Goal: Find specific fact: Find specific page/section

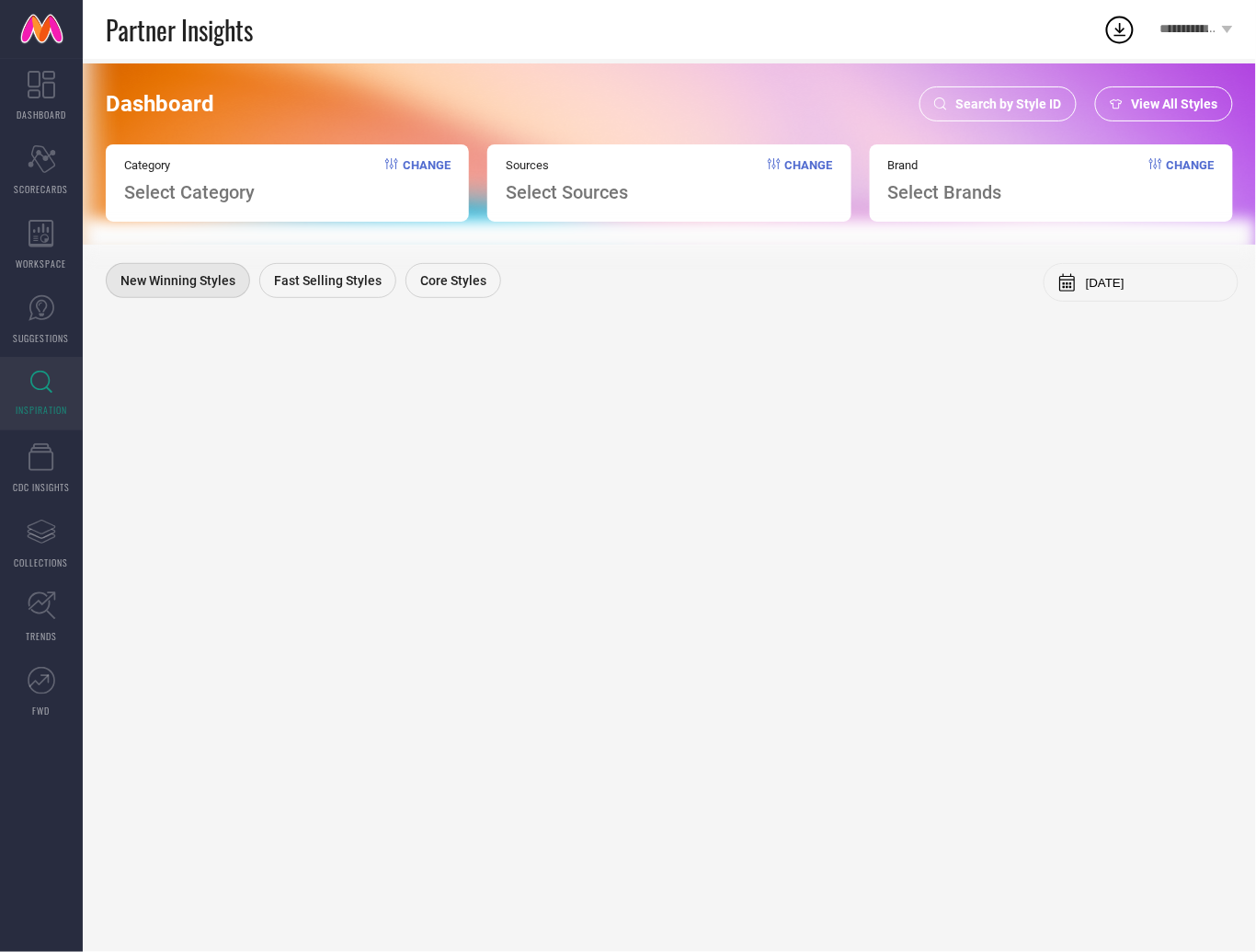
click at [1024, 111] on div "Search by Style ID" at bounding box center [998, 104] width 157 height 35
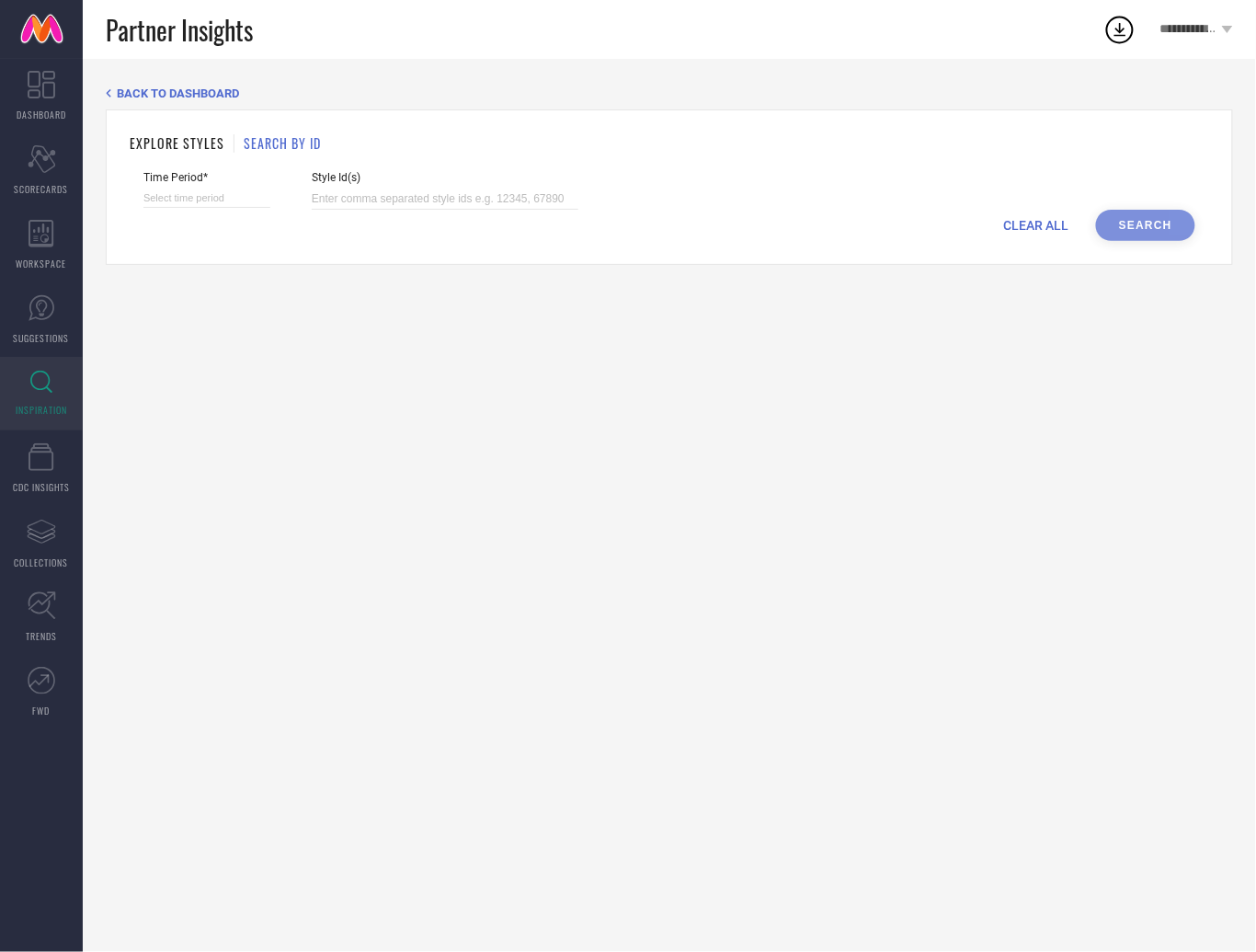
select select "7"
select select "2025"
select select "8"
select select "2025"
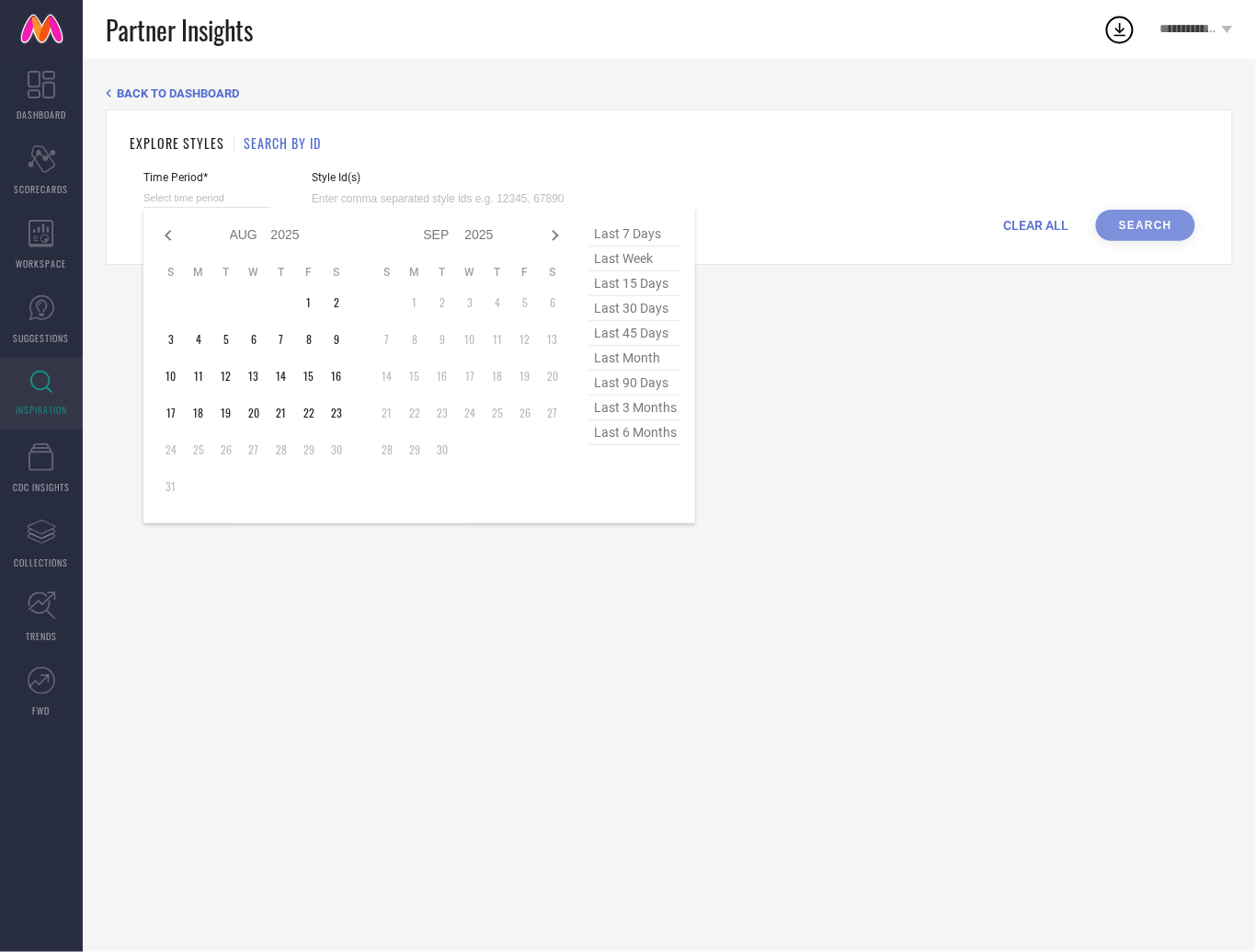
click at [199, 193] on input at bounding box center [206, 198] width 127 height 20
click at [646, 433] on span "last 6 months" at bounding box center [636, 432] width 92 height 25
type input "[DATE] to [DATE]"
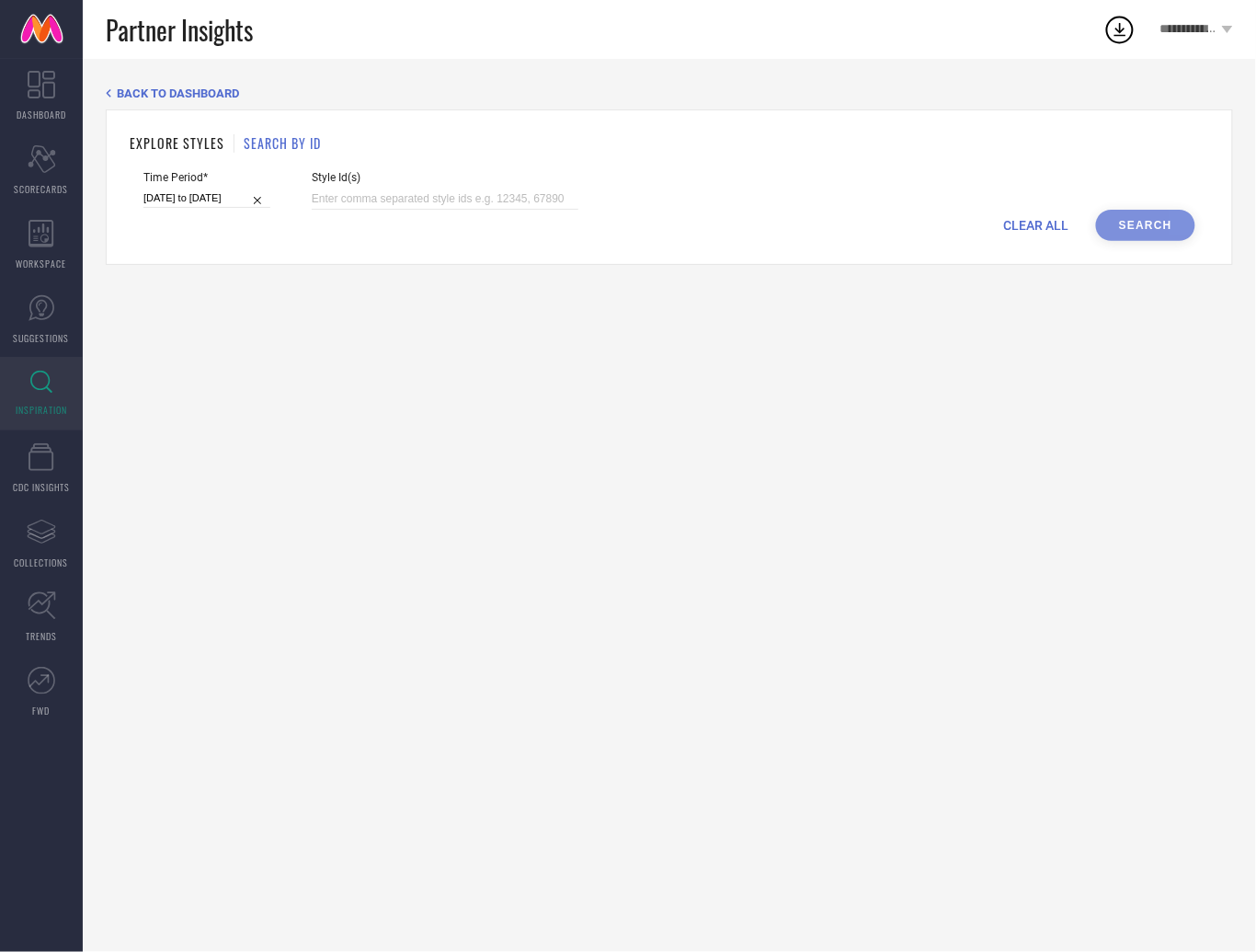
click at [463, 183] on div "Style Id(s)" at bounding box center [445, 189] width 267 height 38
click at [458, 185] on div "Style Id(s)" at bounding box center [445, 189] width 267 height 38
click at [451, 190] on input at bounding box center [445, 199] width 267 height 22
paste input "28086694 15557590 2050688 28219632 9162675 8717979 28086692 17091614 8717975 29…"
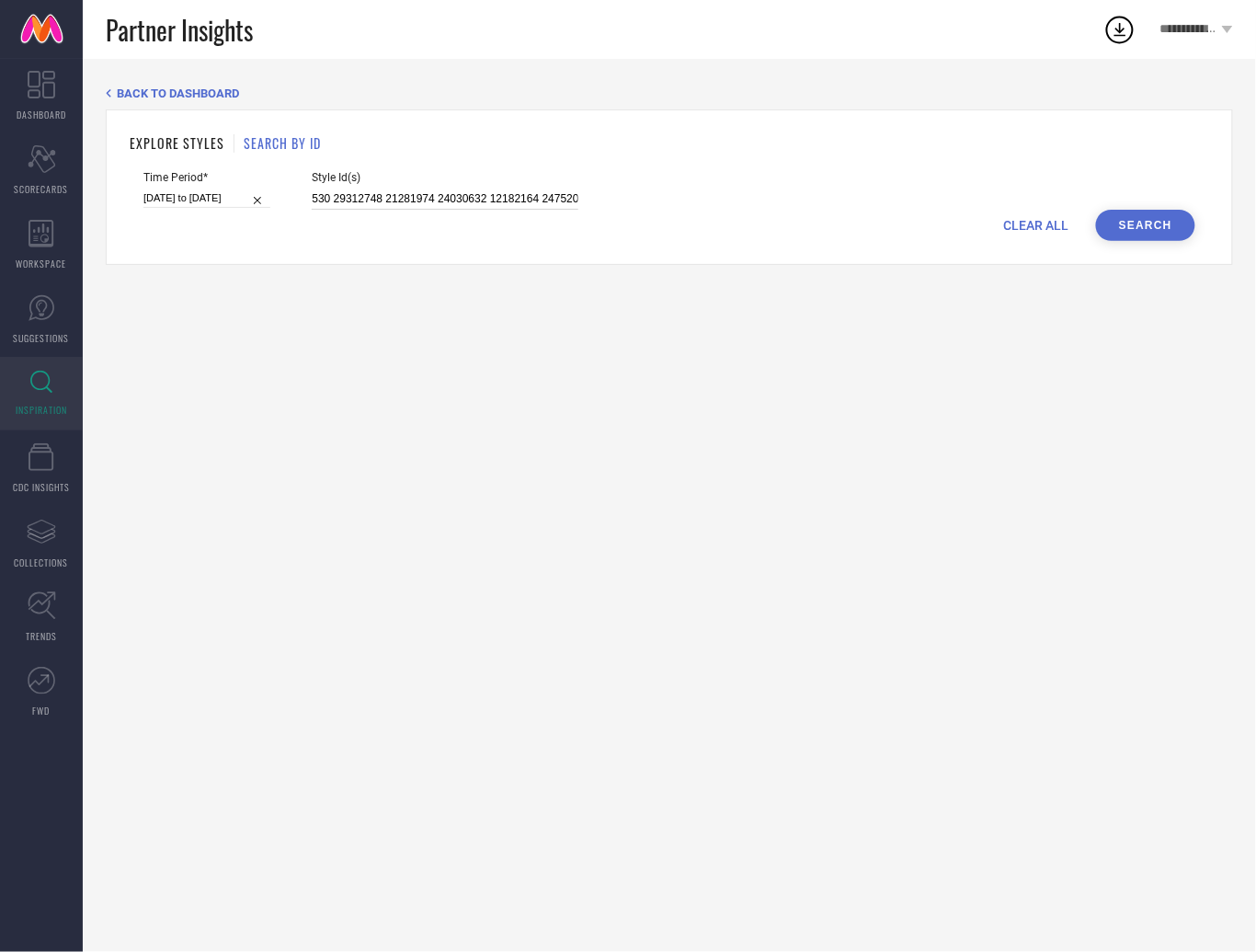
type input "28086694 15557590 2050688 28219632 9162675 8717979 28086692 17091614 8717975 29…"
click at [1150, 223] on button "Search" at bounding box center [1145, 226] width 99 height 31
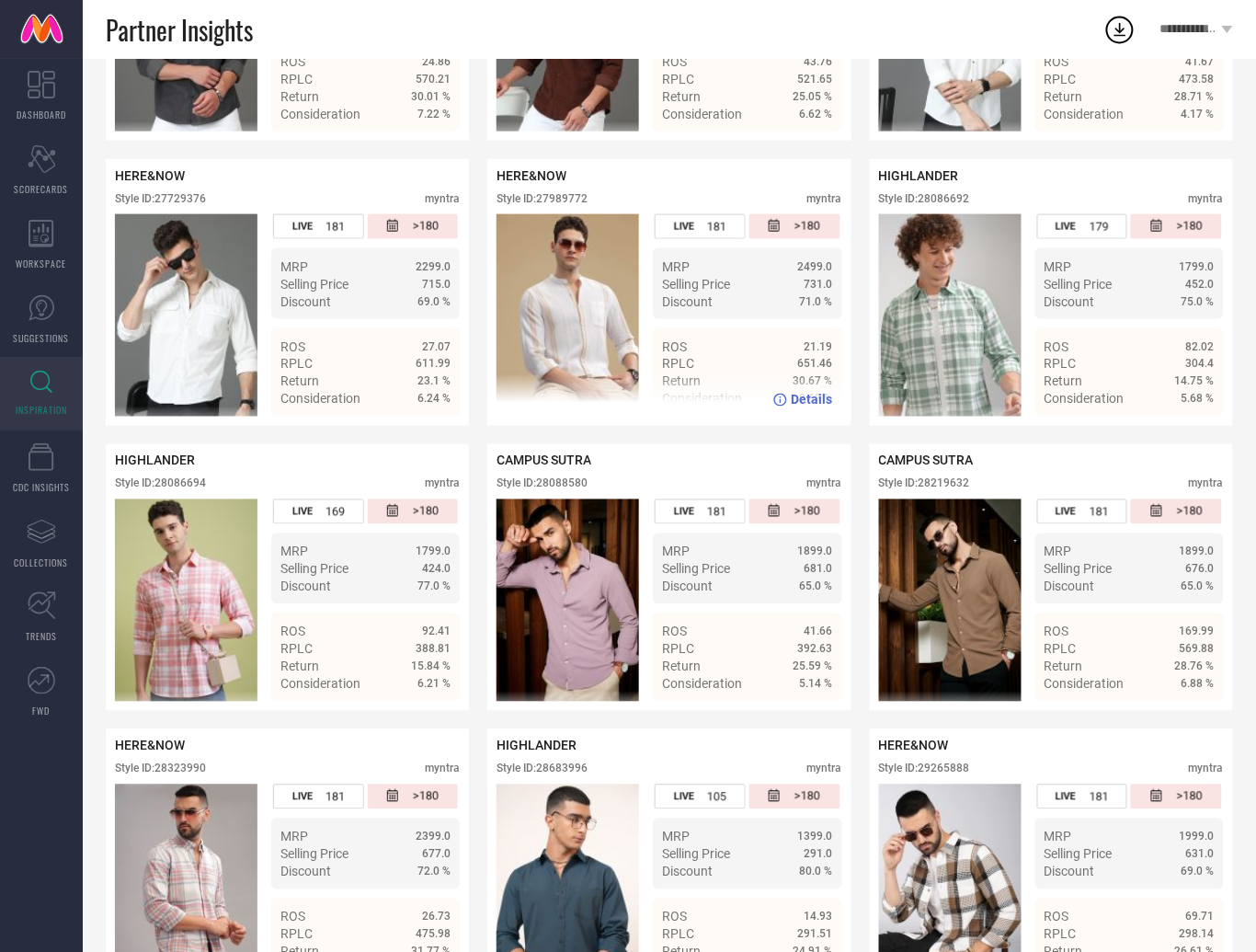
scroll to position [8095, 0]
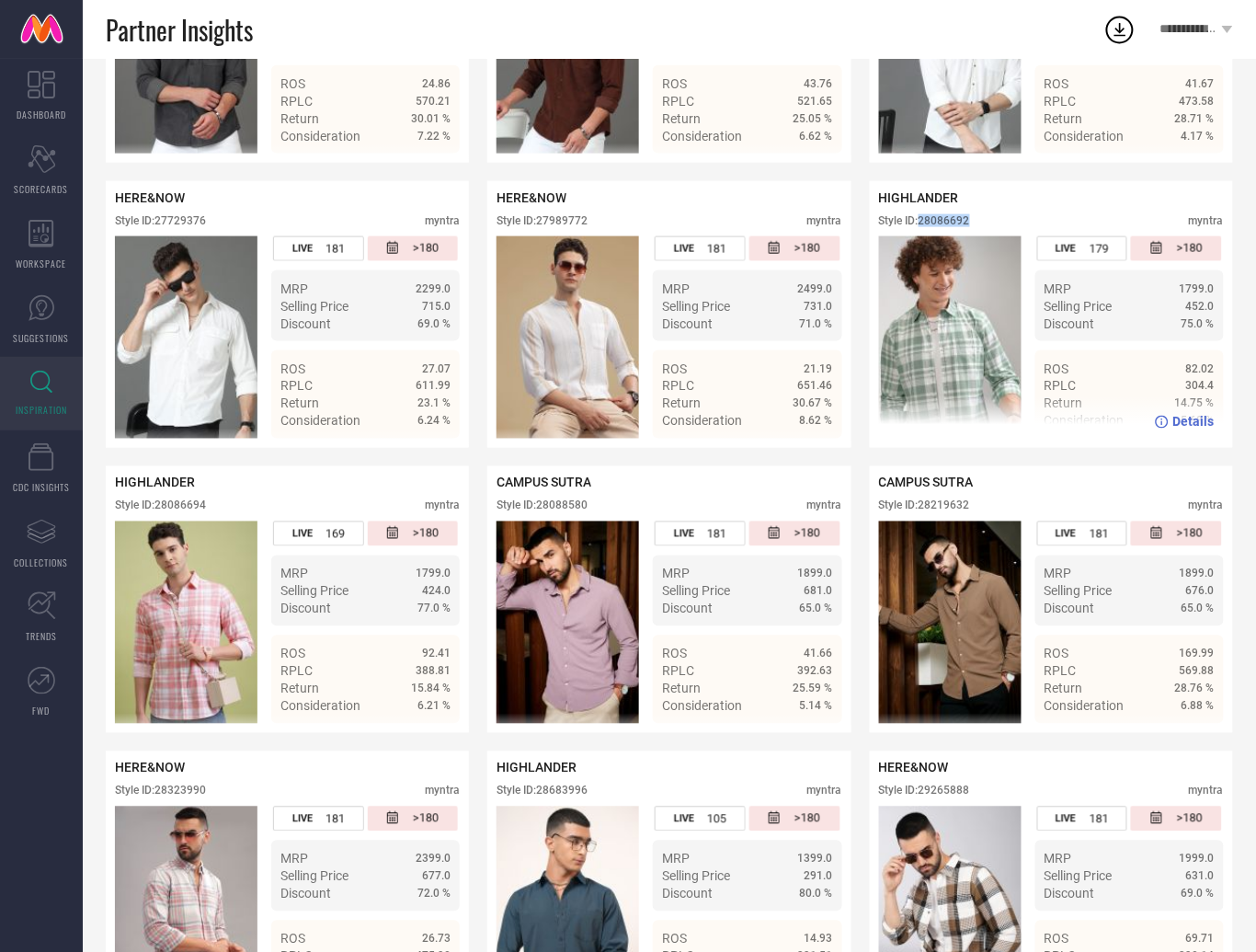
drag, startPoint x: 924, startPoint y: 219, endPoint x: 980, endPoint y: 219, distance: 56.0
click at [980, 219] on div "Style ID: 28086692 myntra" at bounding box center [1051, 225] width 344 height 22
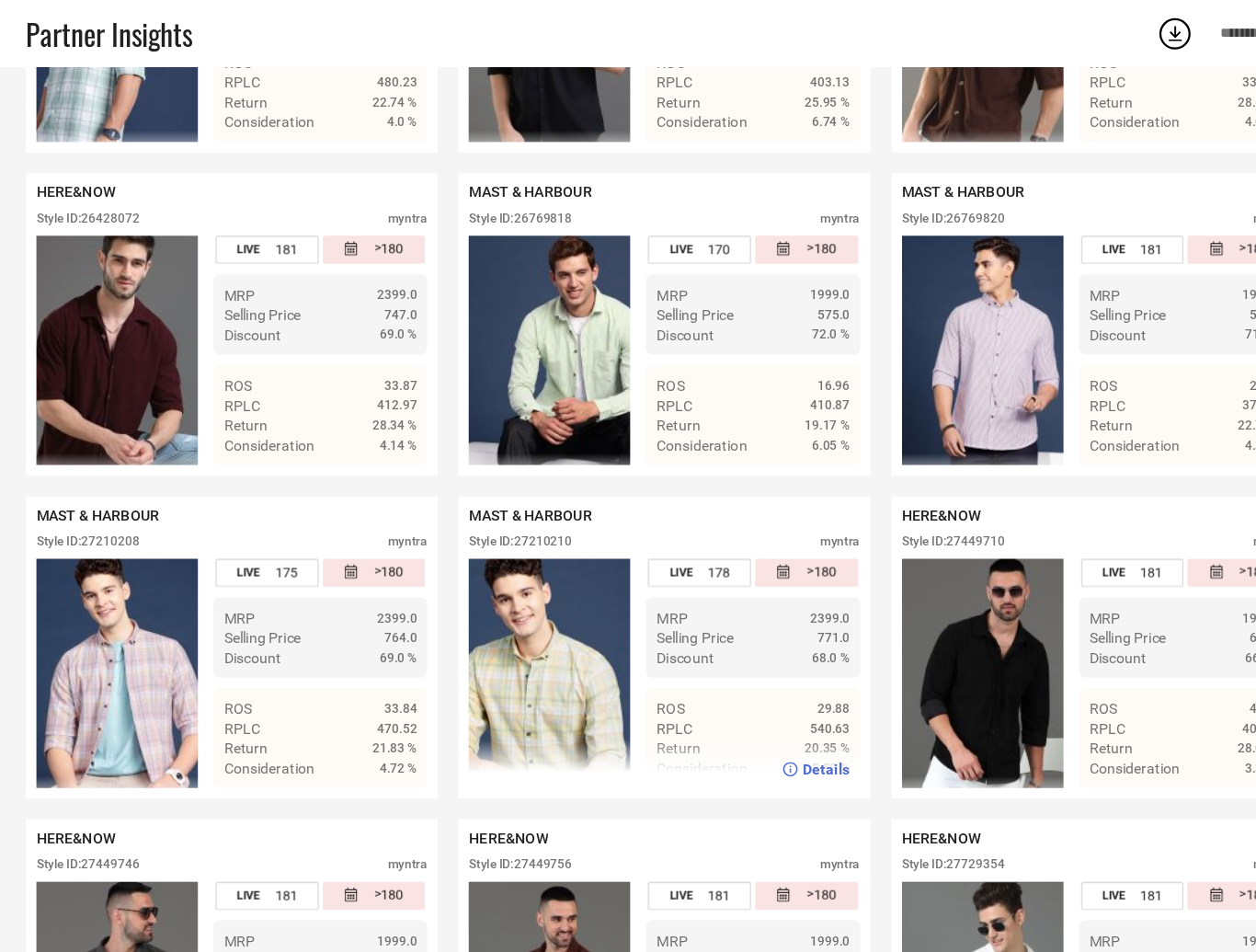
scroll to position [7264, 0]
